Goal: Task Accomplishment & Management: Manage account settings

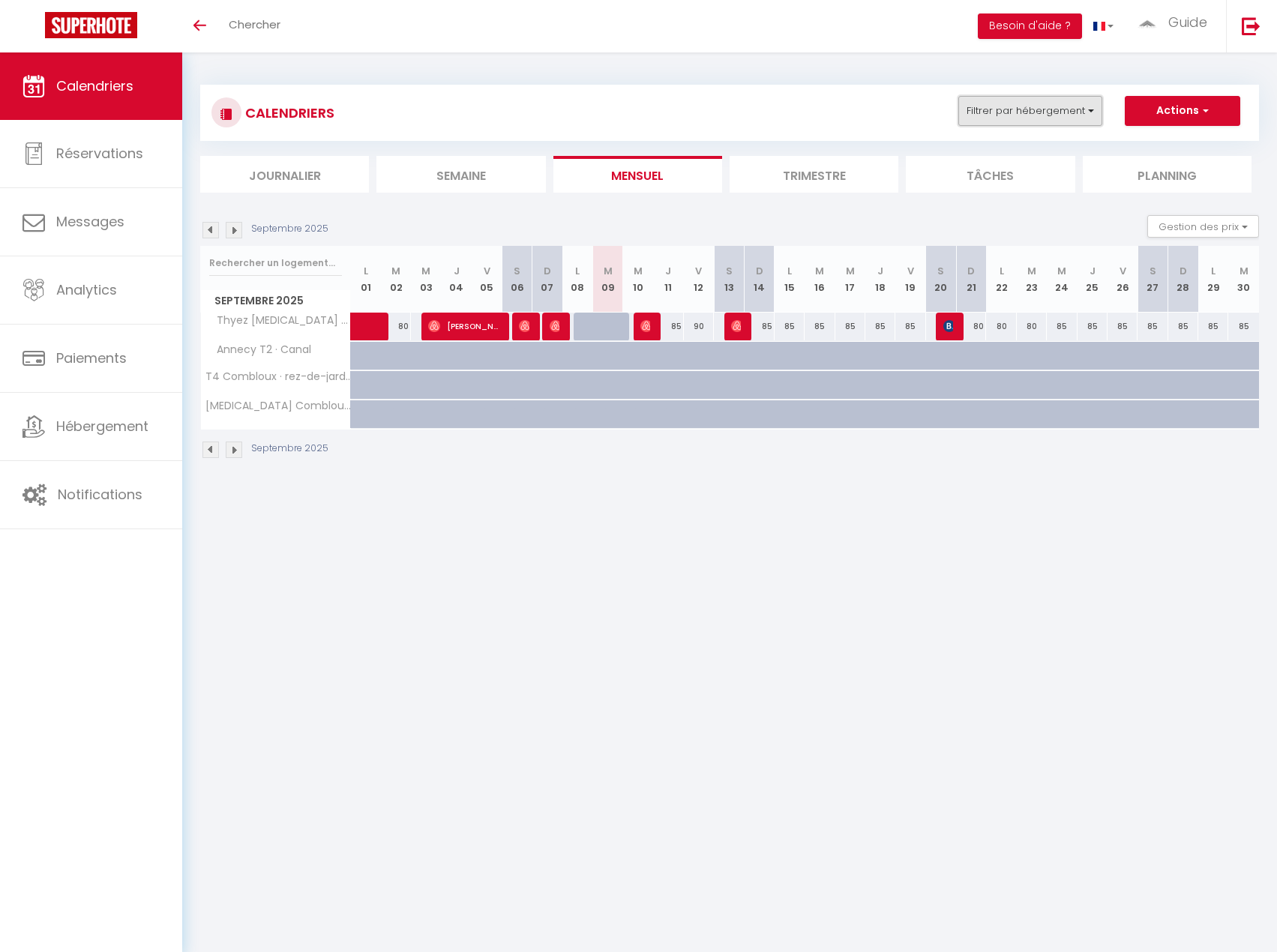
click at [1075, 114] on button "Filtrer par hébergement" at bounding box center [1030, 111] width 144 height 30
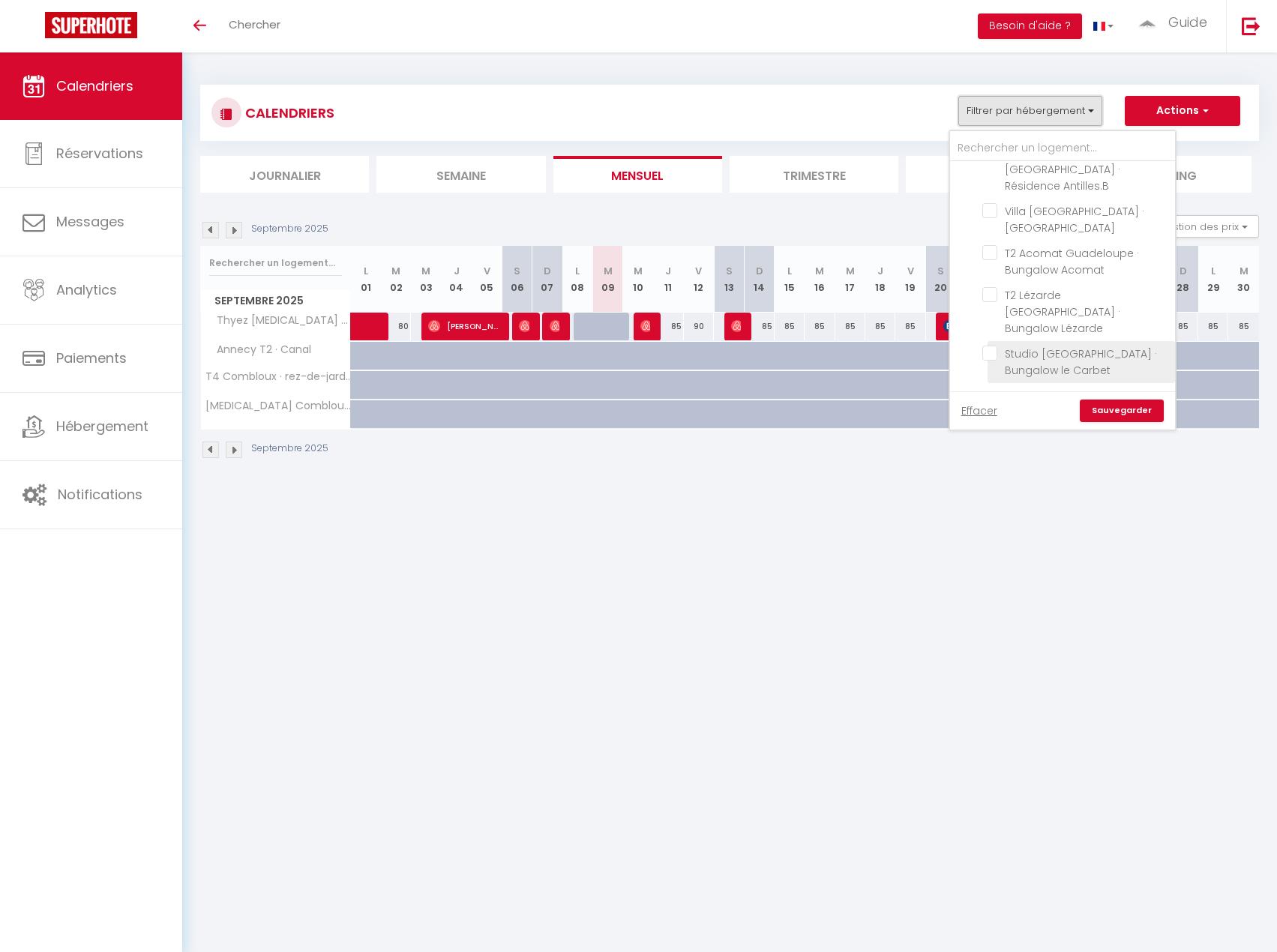
scroll to position [225, 0]
click at [978, 337] on input "Team [GEOGRAPHIC_DATA][PERSON_NAME]" at bounding box center [1077, 344] width 225 height 15
checkbox input "true"
checkbox input "false"
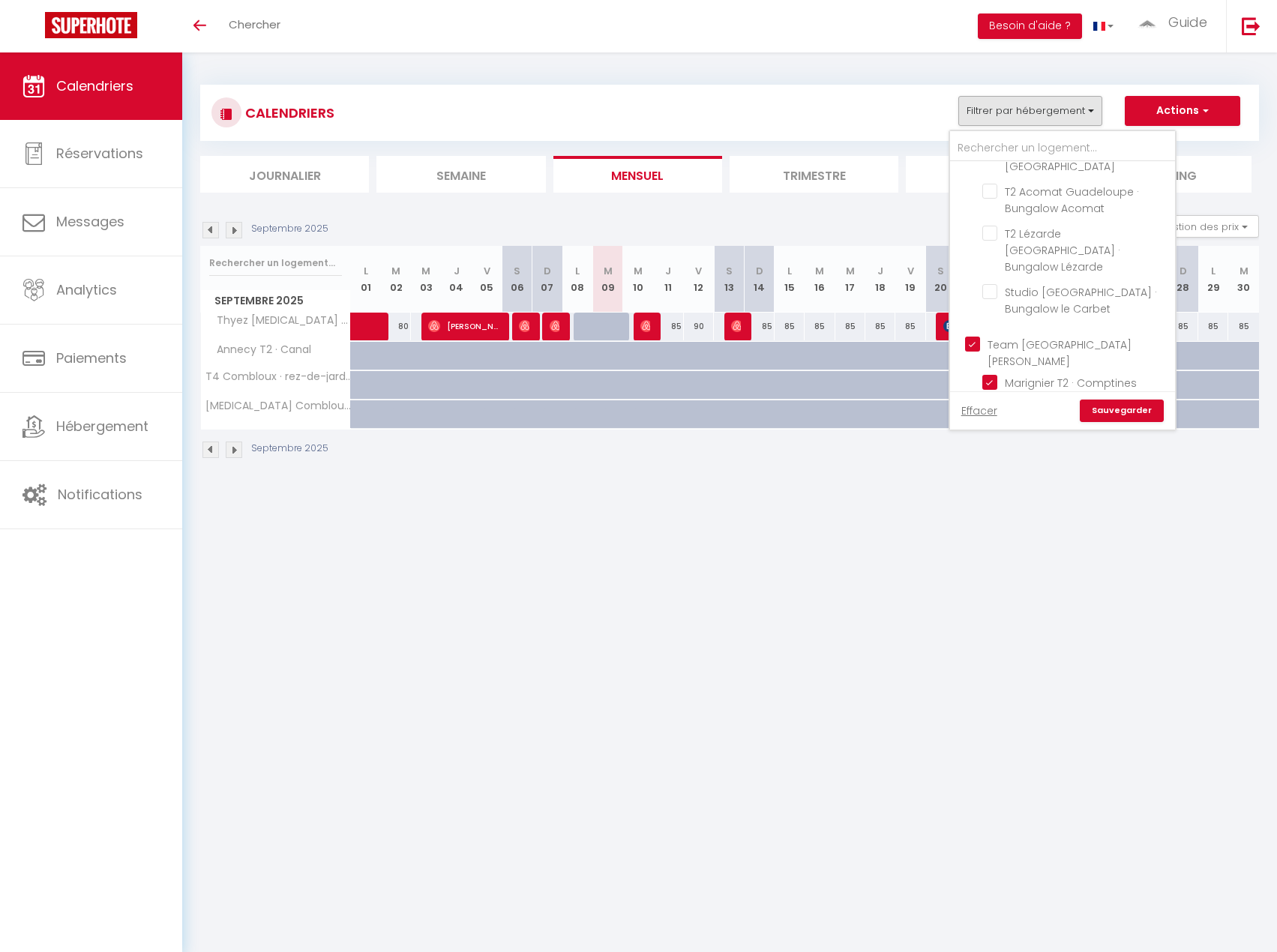
checkbox input "false"
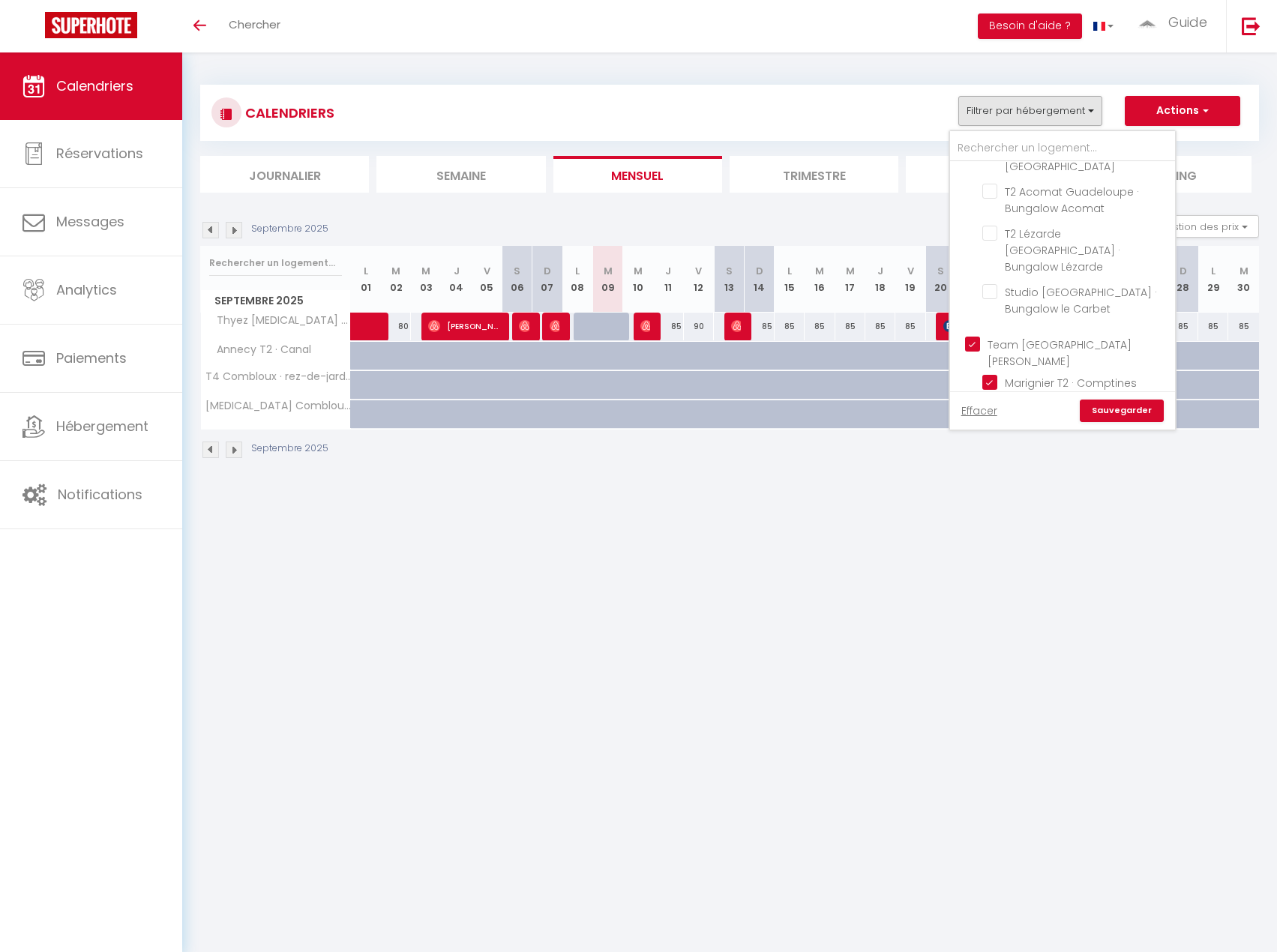
checkbox input "true"
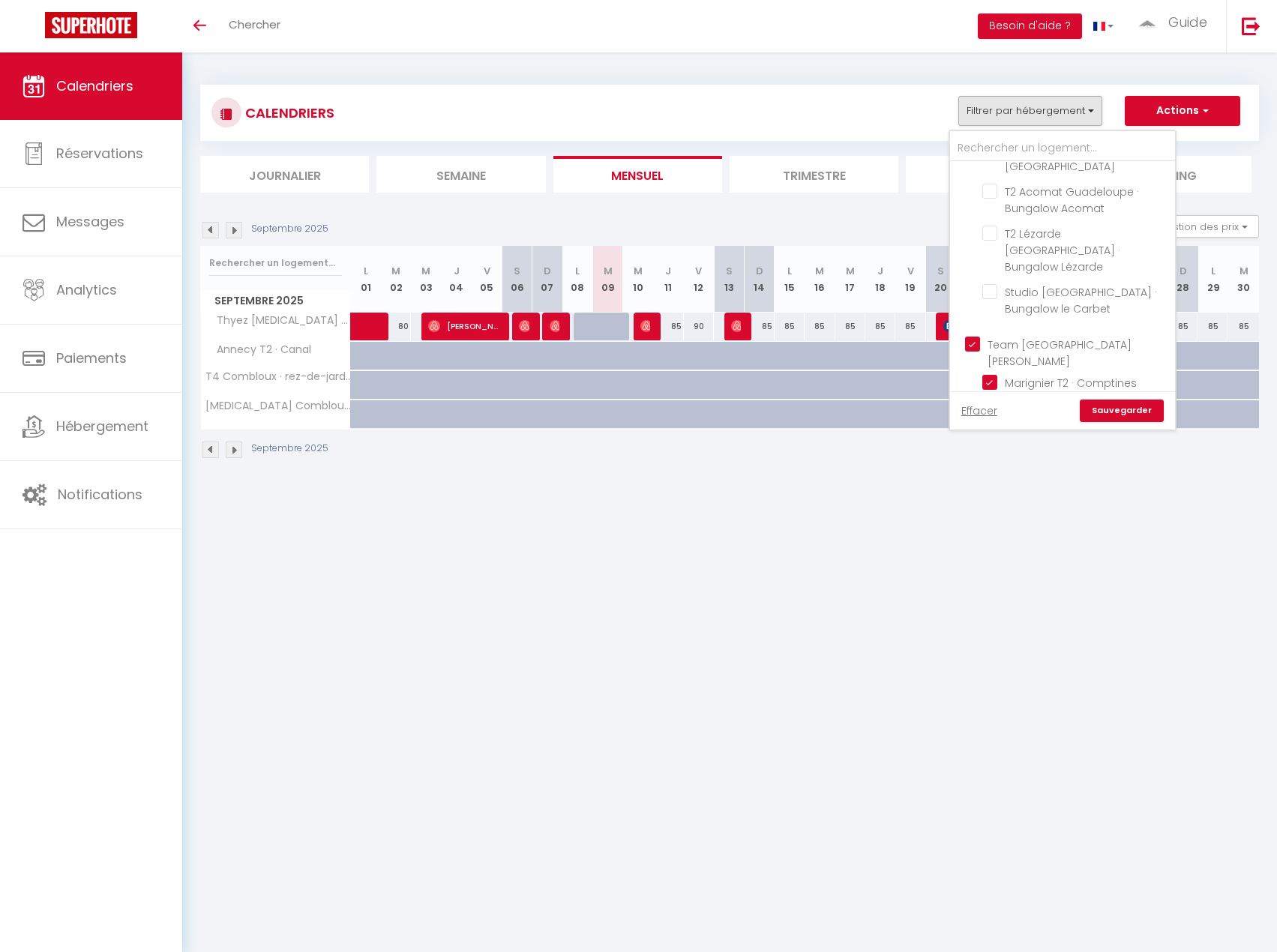
checkbox input "true"
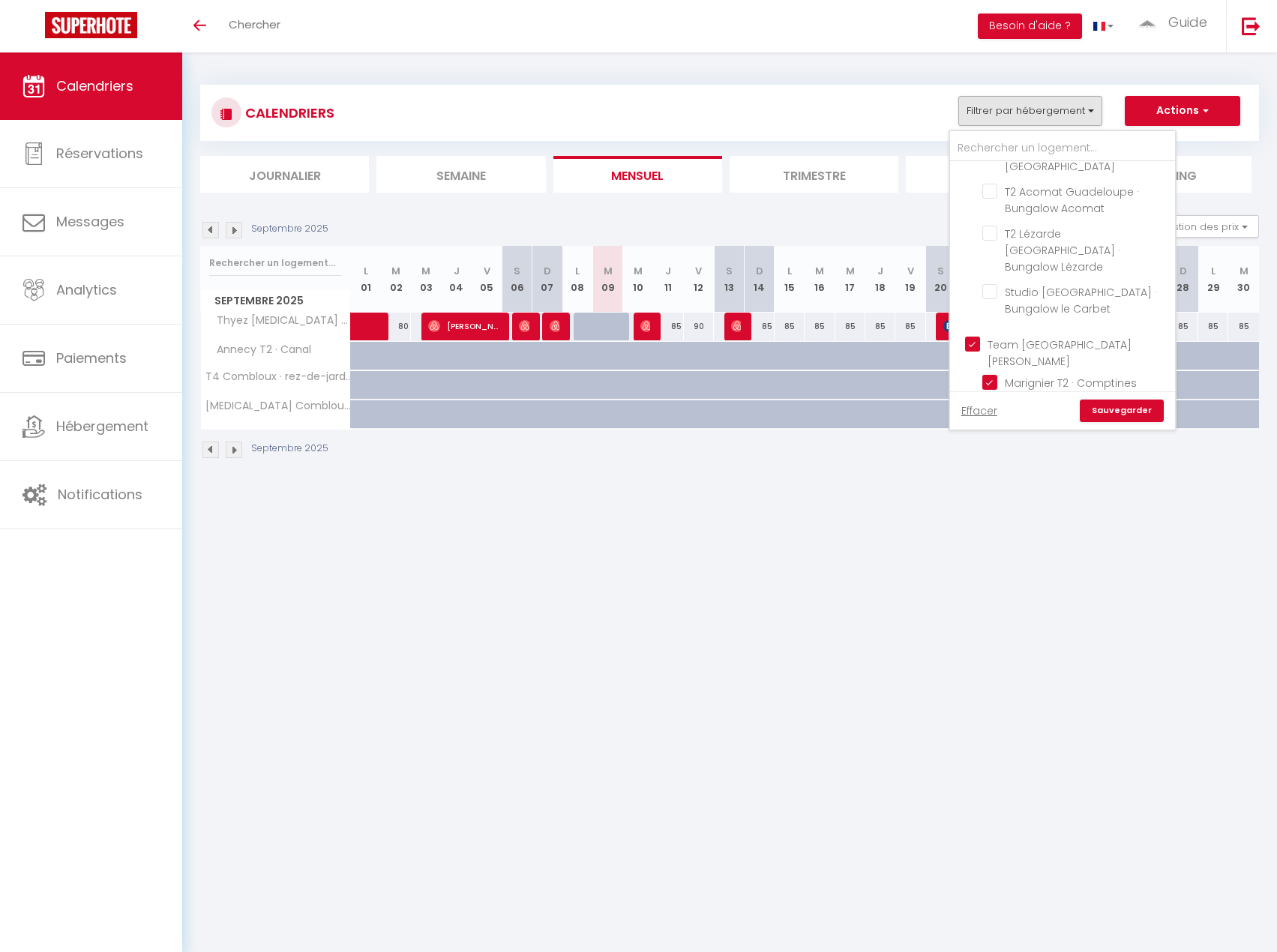
checkbox input "true"
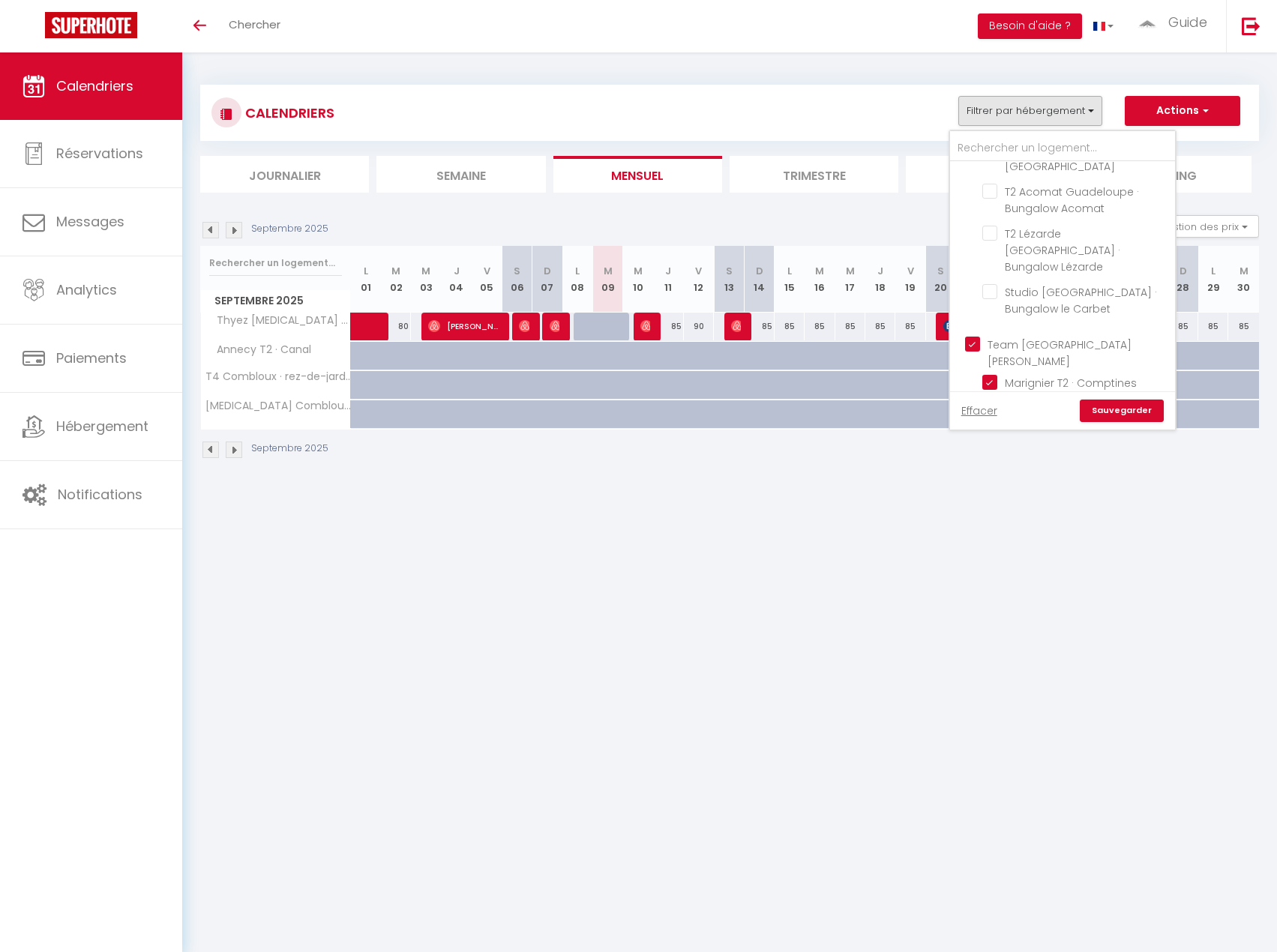
checkbox input "true"
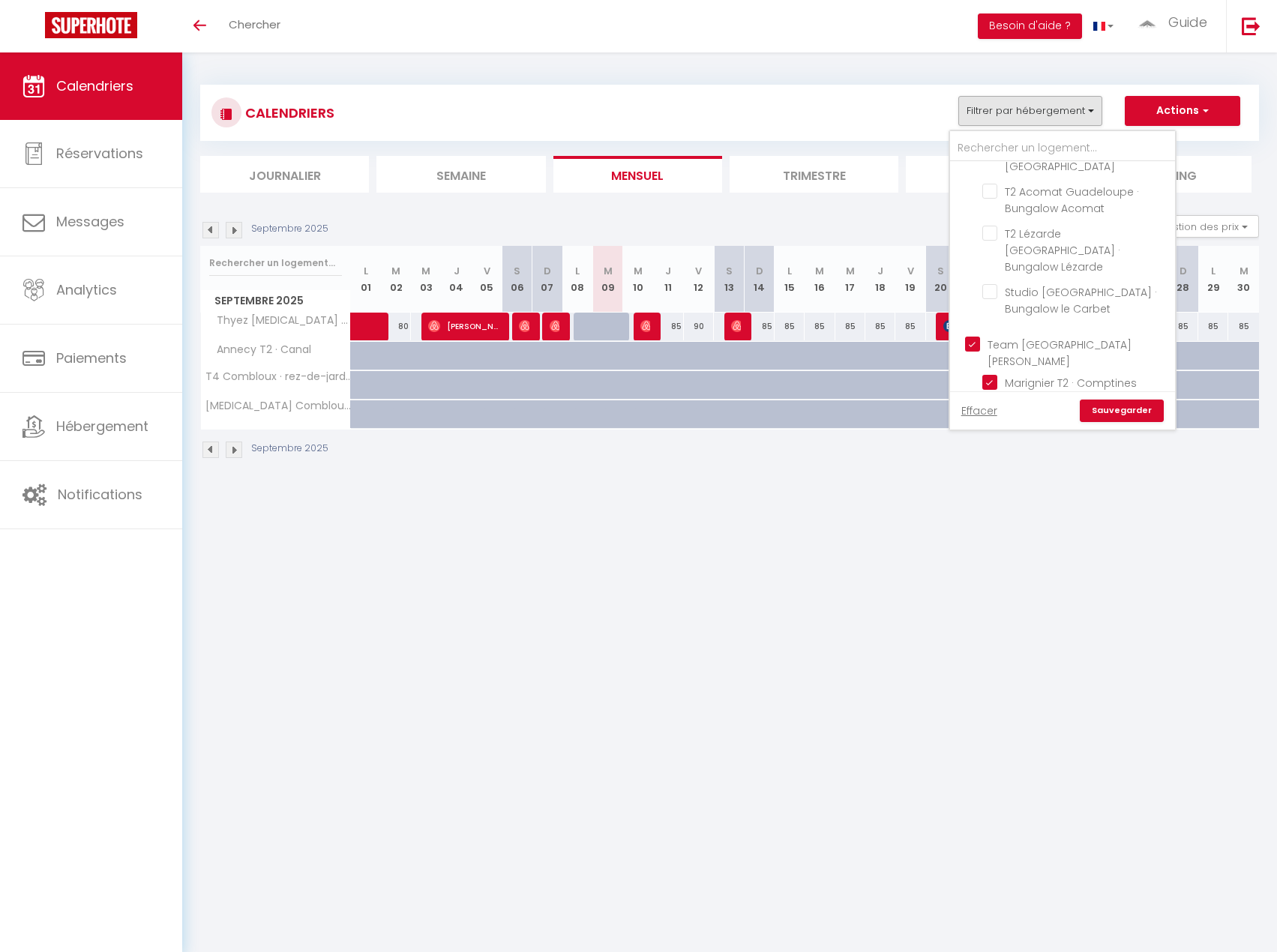
checkbox input "true"
checkbox input "false"
click at [1126, 402] on link "Sauvegarder" at bounding box center [1121, 411] width 84 height 23
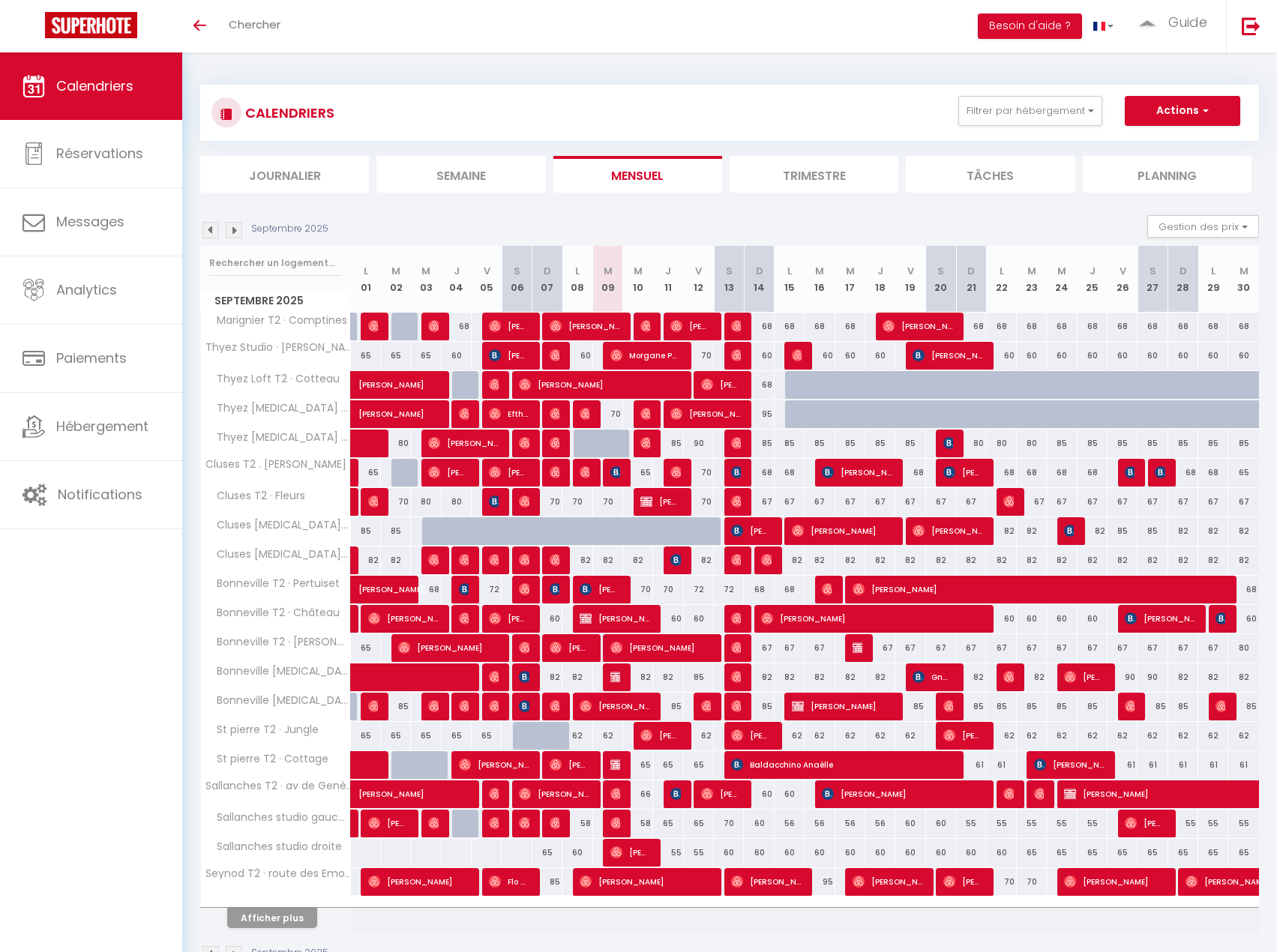
click at [616, 104] on div "CALENDRIERS Filtrer par hébergement Team [GEOGRAPHIC_DATA] [GEOGRAPHIC_DATA][PE…" at bounding box center [729, 112] width 1036 height 33
